Goal: Check status: Check status

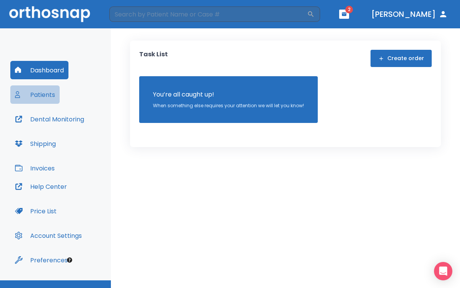
click at [46, 95] on button "Patients" at bounding box center [34, 94] width 49 height 18
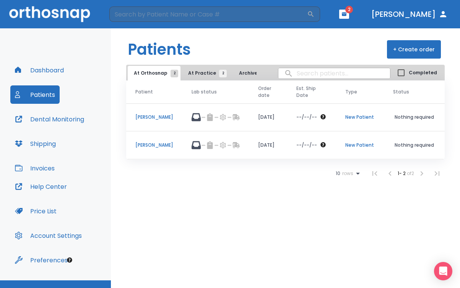
click at [152, 118] on p "[PERSON_NAME]" at bounding box center [154, 117] width 38 height 7
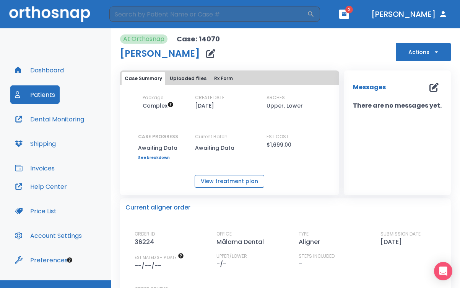
click at [211, 180] on button "View treatment plan" at bounding box center [230, 181] width 70 height 13
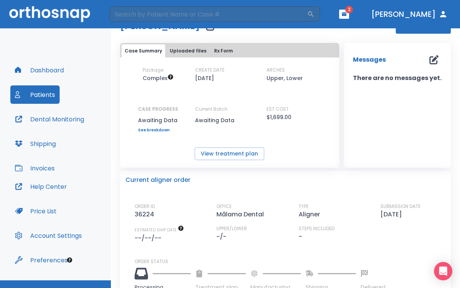
scroll to position [22, 0]
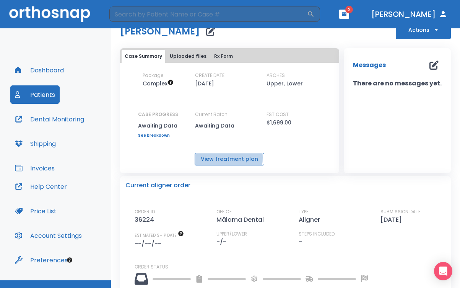
click at [215, 157] on button "View treatment plan" at bounding box center [230, 159] width 70 height 13
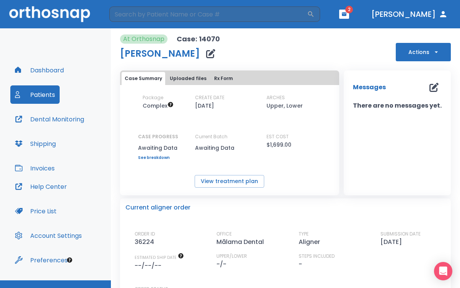
scroll to position [0, 0]
click at [168, 105] on icon "Up to 50 Steps (100 aligners)" at bounding box center [170, 104] width 5 height 5
click at [51, 210] on button "Price List" at bounding box center [35, 211] width 51 height 18
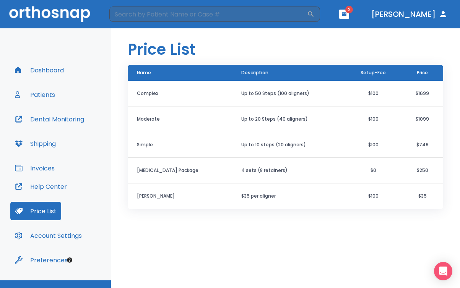
click at [47, 95] on button "Patients" at bounding box center [34, 94] width 49 height 18
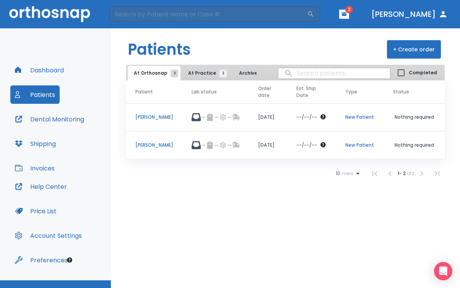
click at [145, 146] on p "[PERSON_NAME]" at bounding box center [154, 145] width 38 height 7
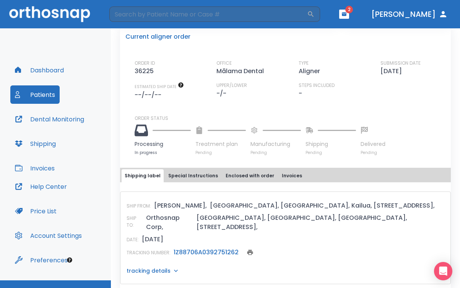
scroll to position [170, 0]
click at [53, 68] on button "Dashboard" at bounding box center [39, 70] width 58 height 18
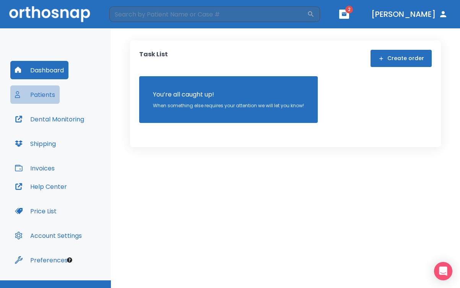
click at [36, 95] on button "Patients" at bounding box center [34, 94] width 49 height 18
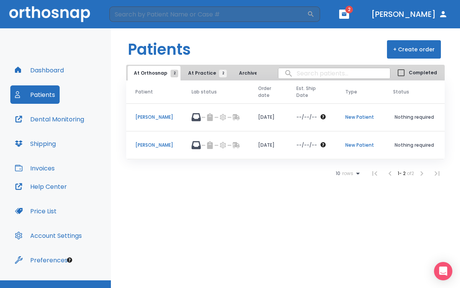
click at [152, 117] on p "[PERSON_NAME]" at bounding box center [154, 117] width 38 height 7
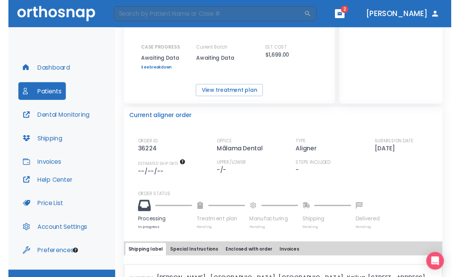
scroll to position [88, 0]
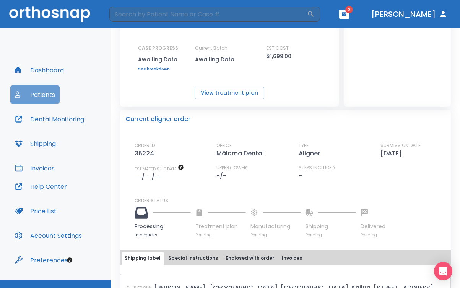
click at [47, 95] on button "Patients" at bounding box center [34, 94] width 49 height 18
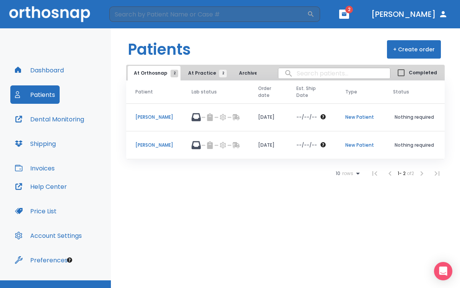
click at [73, 119] on button "Dental Monitoring" at bounding box center [49, 119] width 78 height 18
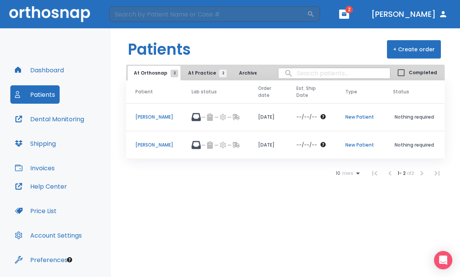
click at [153, 145] on p "[PERSON_NAME]" at bounding box center [154, 145] width 38 height 7
